Goal: Task Accomplishment & Management: Manage account settings

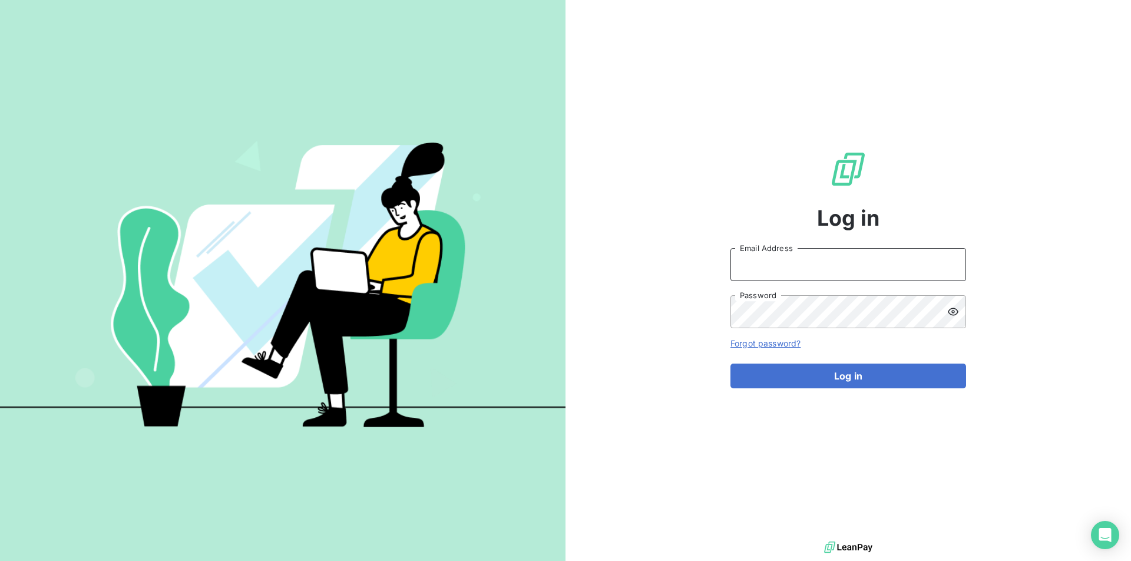
click at [821, 277] on input "Email Address" at bounding box center [849, 264] width 236 height 33
type input "[EMAIL_ADDRESS][PERSON_NAME][DOMAIN_NAME]"
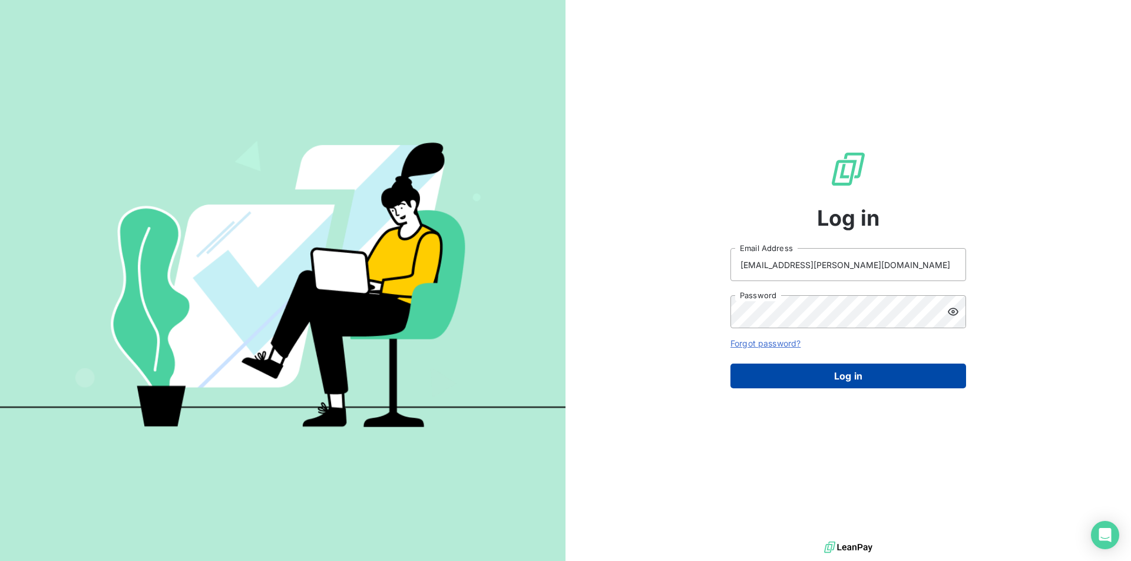
click at [855, 375] on button "Log in" at bounding box center [849, 375] width 236 height 25
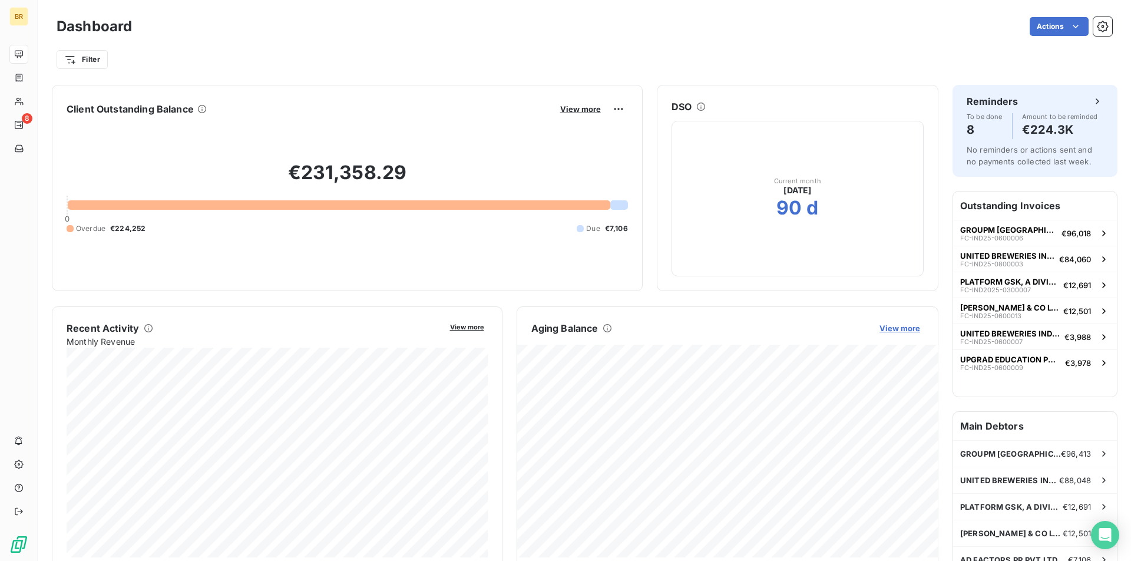
click at [898, 326] on span "View more" at bounding box center [900, 327] width 41 height 9
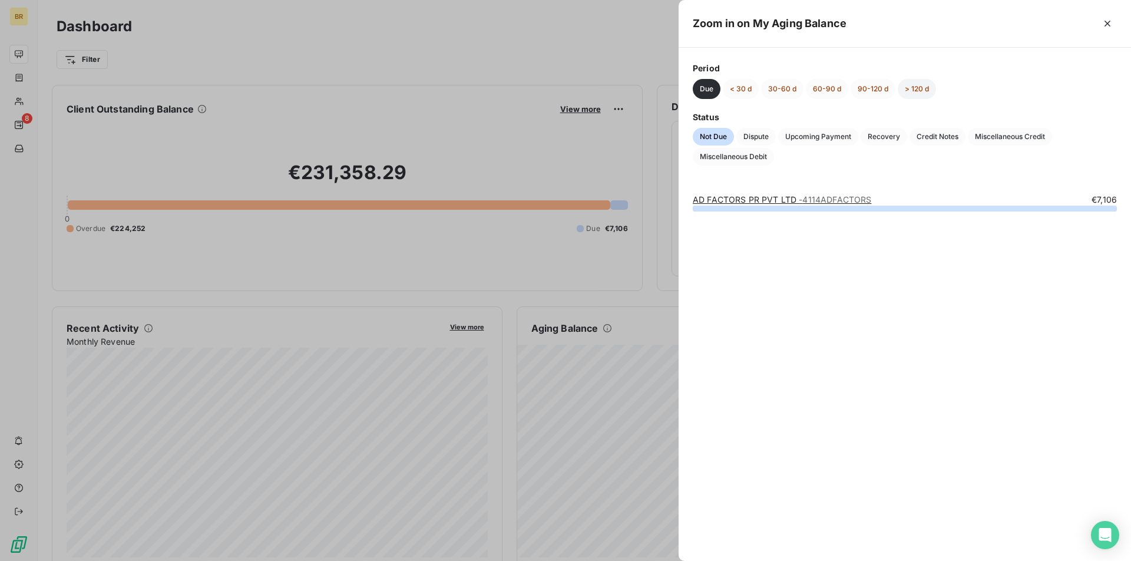
click at [911, 88] on button "> 120 d" at bounding box center [917, 89] width 38 height 20
